Goal: Task Accomplishment & Management: Complete application form

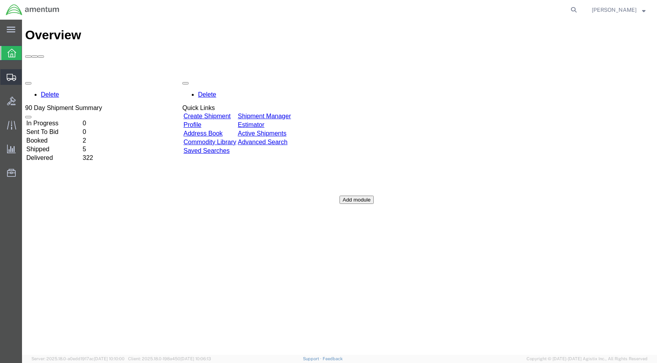
click at [0, 0] on span "Create Shipment" at bounding box center [0, 0] width 0 height 0
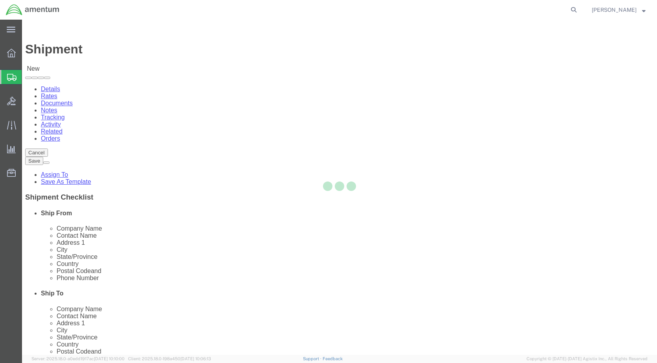
select select
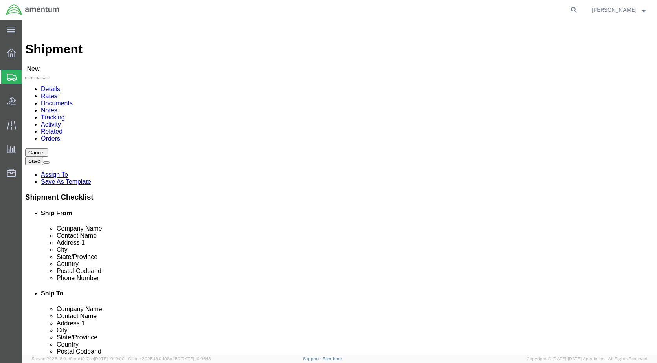
scroll to position [1296, 0]
select select "49918"
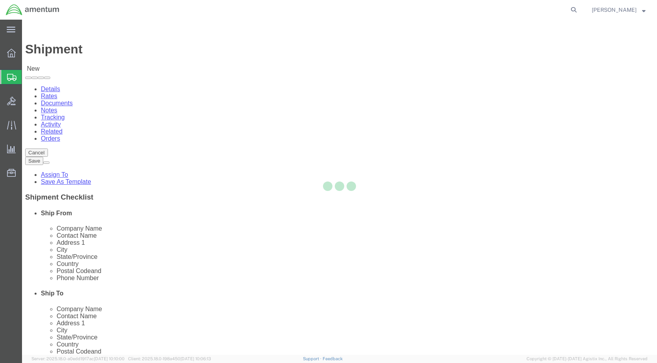
select select "WA"
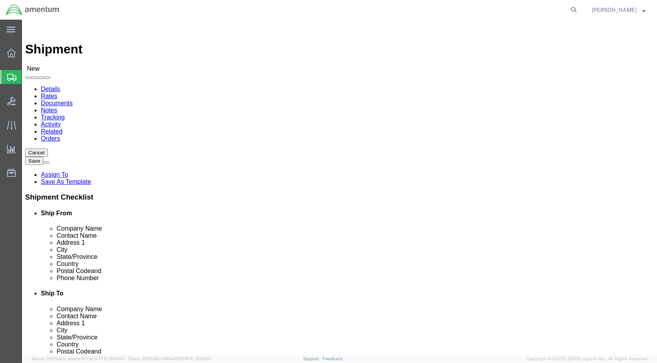
scroll to position [1571, 0]
select select "49930"
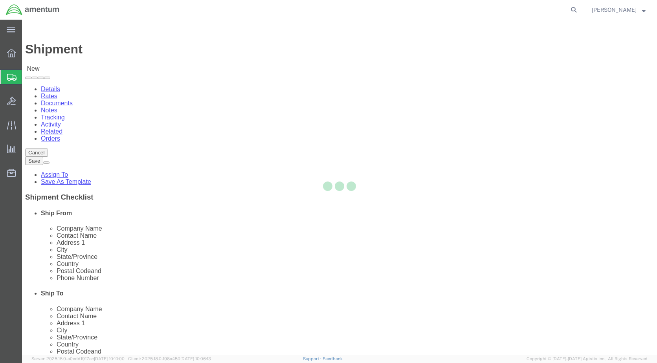
select select "FL"
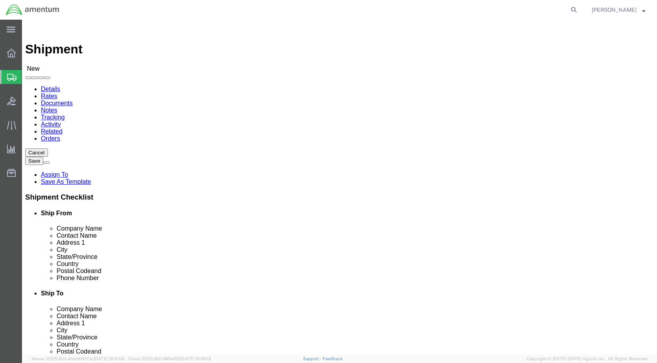
click input "text"
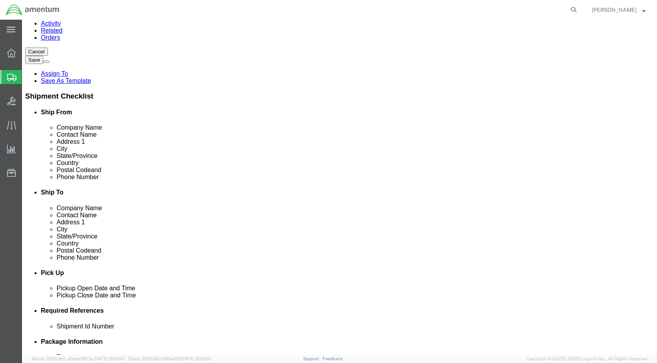
scroll to position [157, 0]
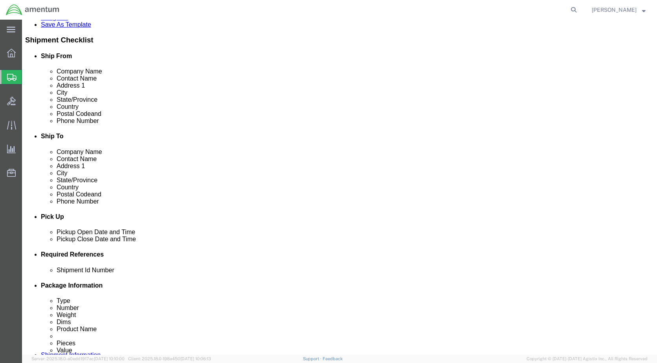
type input "[PERSON_NAME]"
click div "[DATE] 9:00 AM"
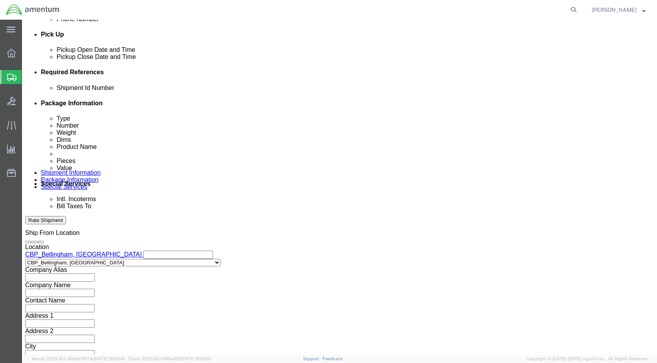
type input "3:00 PM"
click button "Apply"
click input "text"
type input "6118.03.03.2219.000.WBE.0000"
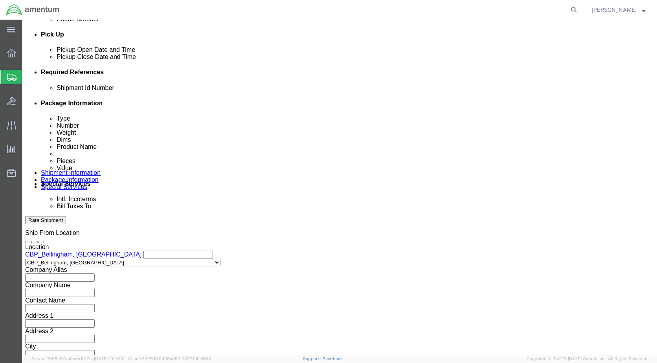
click button "Add reference"
click select "Select Account Type Activity ID Airline Appointment Number ASN Batch Request # …"
select select "DEPT"
click select "Select Account Type Activity ID Airline Appointment Number ASN Batch Request # …"
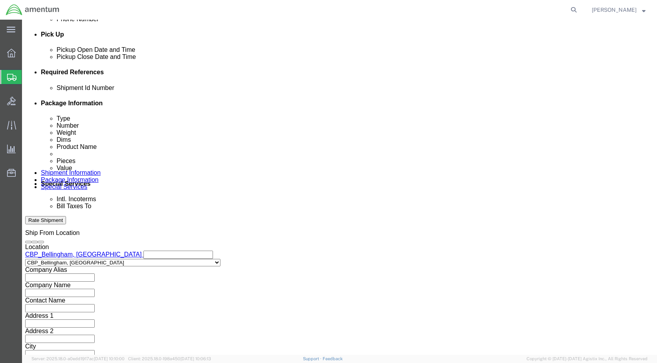
click input "text"
type input "CBP"
click button "Add reference"
click select "Select Account Type Activity ID Airline Appointment Number ASN Batch Request # …"
select select "CUSTREF"
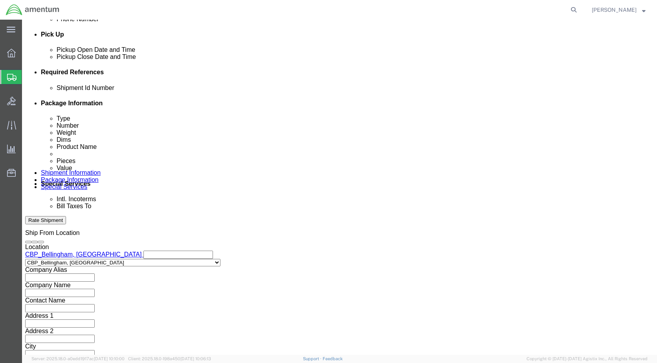
click select "Select Account Type Activity ID Airline Appointment Number ASN Batch Request # …"
paste input "328710"
type input "328710"
click button "Continue"
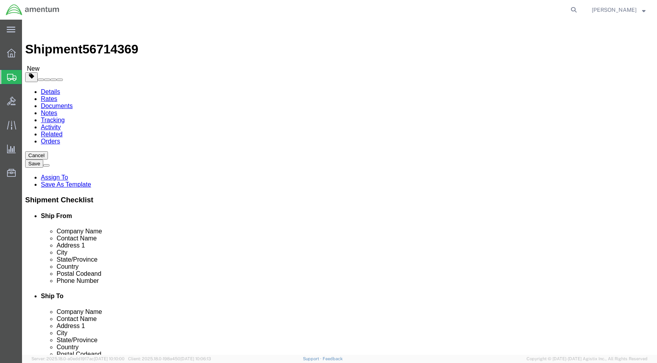
drag, startPoint x: 179, startPoint y: 141, endPoint x: 175, endPoint y: 147, distance: 8.0
click select "Select BCK Boxes Bale(s) Basket(s) Bolt(s) Bottle(s) Buckets Bulk Bundle(s) Can…"
select select "SBX"
click select "Select BCK Boxes Bale(s) Basket(s) Bolt(s) Bottle(s) Buckets Bulk Bundle(s) Can…"
type input "12.25"
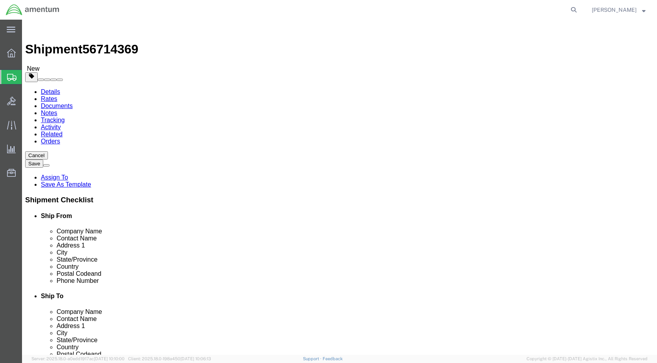
type input "11.00"
type input "1.50"
click input "0.00"
type input "1.00"
click link "Add Content"
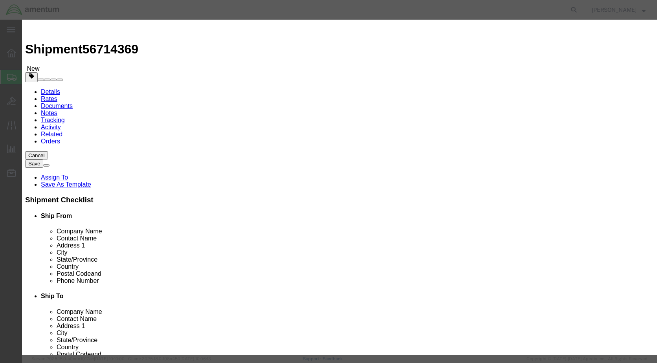
paste input "MODULAR BRUSH ASSY"
type input "MODULAR BRUSH ASSY"
type input "1"
type input "500.00"
click button "Save & Close"
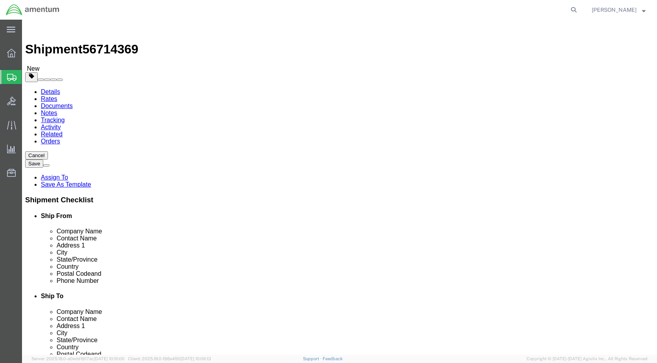
click button "Rate Shipment"
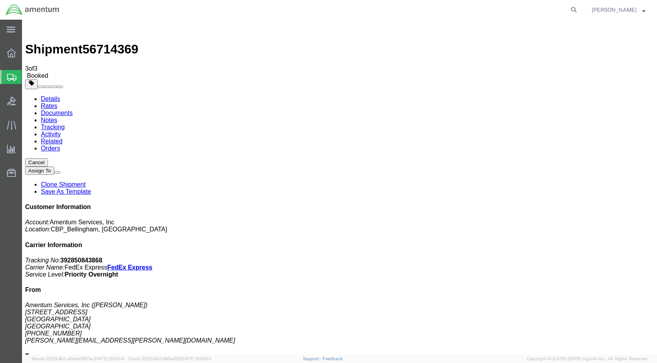
drag, startPoint x: 277, startPoint y: 140, endPoint x: 234, endPoint y: 199, distance: 72.3
click at [0, 0] on span "Create Shipment" at bounding box center [0, 0] width 0 height 0
